Goal: Task Accomplishment & Management: Manage account settings

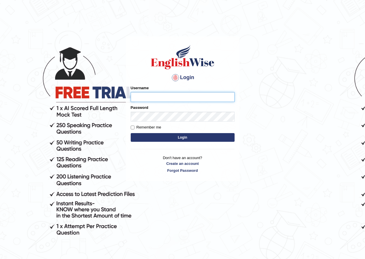
click at [141, 95] on input "Username" at bounding box center [183, 97] width 104 height 10
type input "razib_parramatta"
click at [275, 103] on body "Login Please fix the following errors: Username razib_parramatta Password Remem…" at bounding box center [182, 147] width 365 height 259
click at [189, 135] on button "Login" at bounding box center [183, 137] width 104 height 9
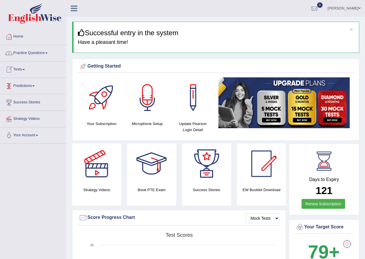
click at [44, 56] on link "Practice Questions" at bounding box center [33, 52] width 66 height 14
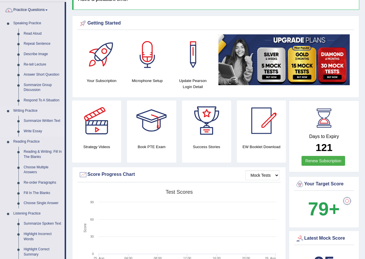
scroll to position [29, 0]
